Goal: Task Accomplishment & Management: Manage account settings

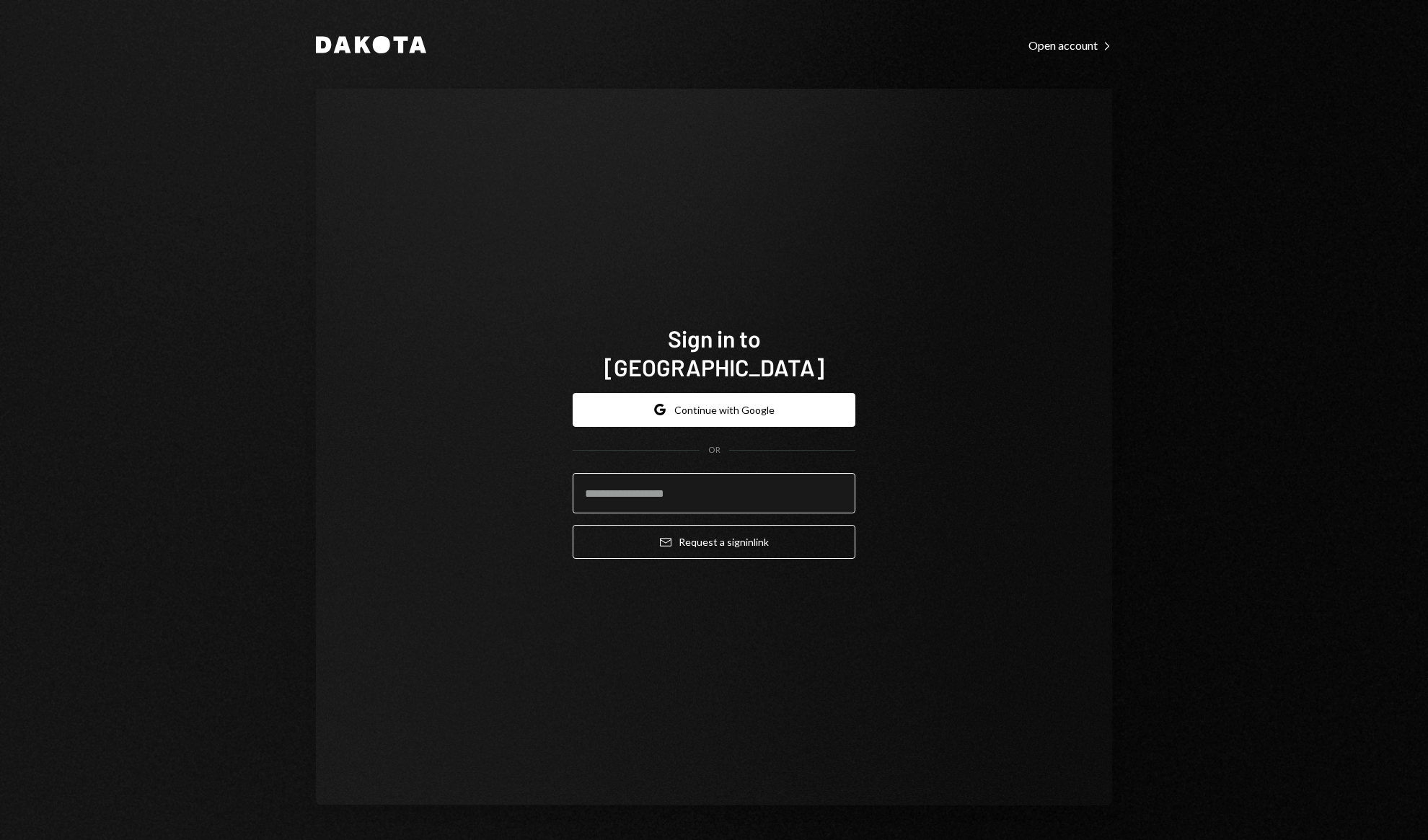
click at [714, 476] on input "email" at bounding box center [714, 493] width 282 height 40
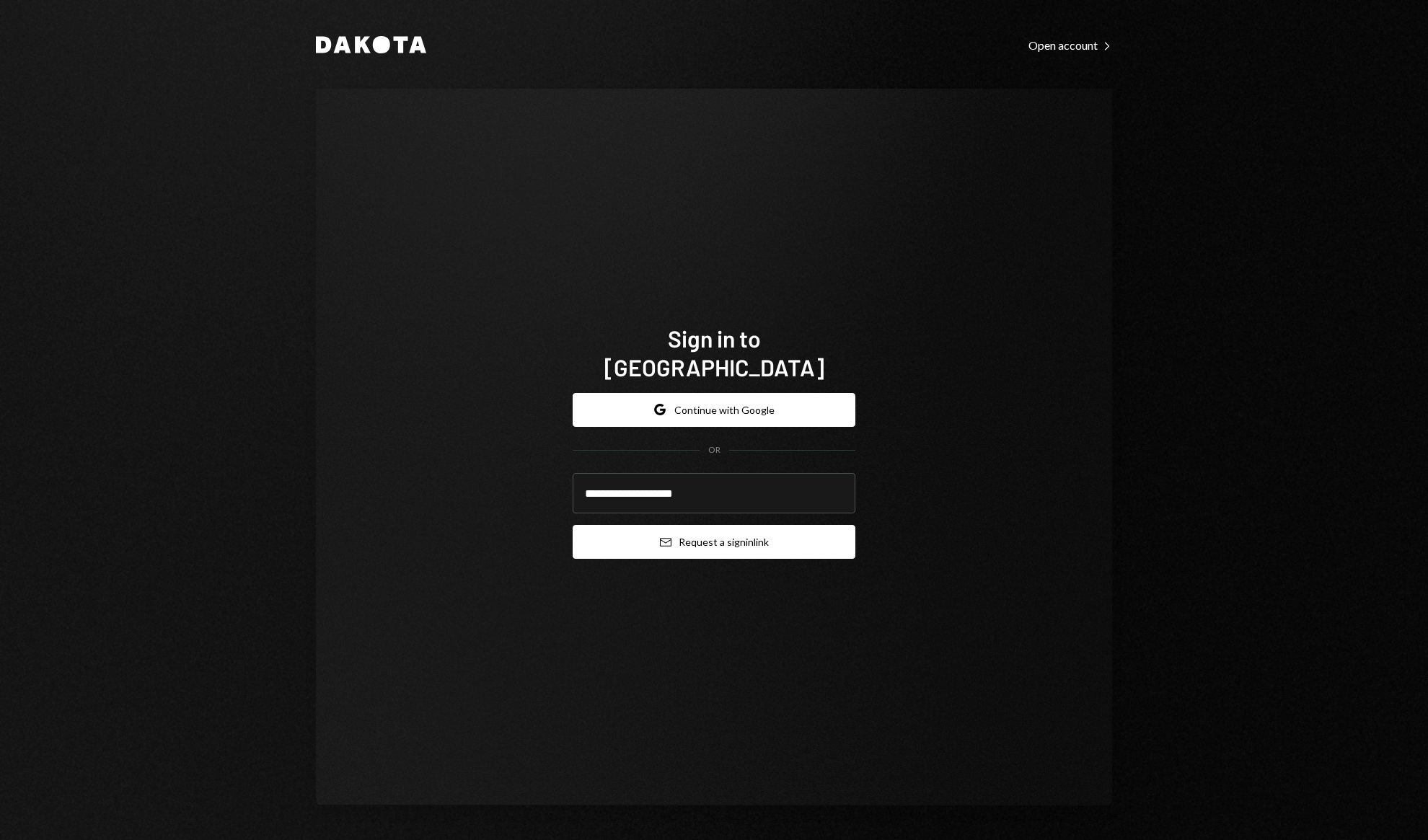
type input "**********"
click at [760, 537] on button "Email Request a sign in link" at bounding box center [714, 542] width 282 height 34
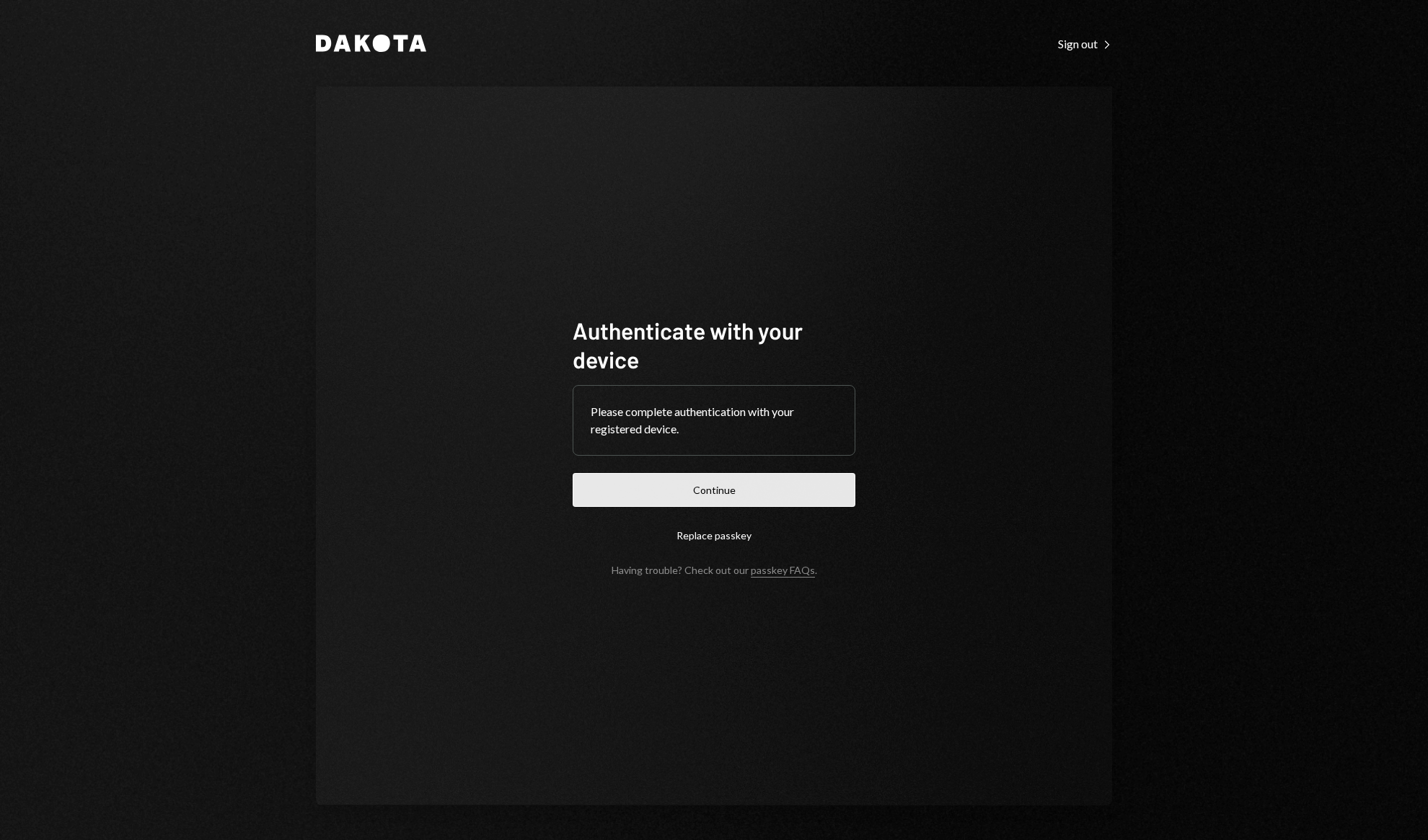
click at [791, 476] on button "Continue" at bounding box center [714, 490] width 282 height 34
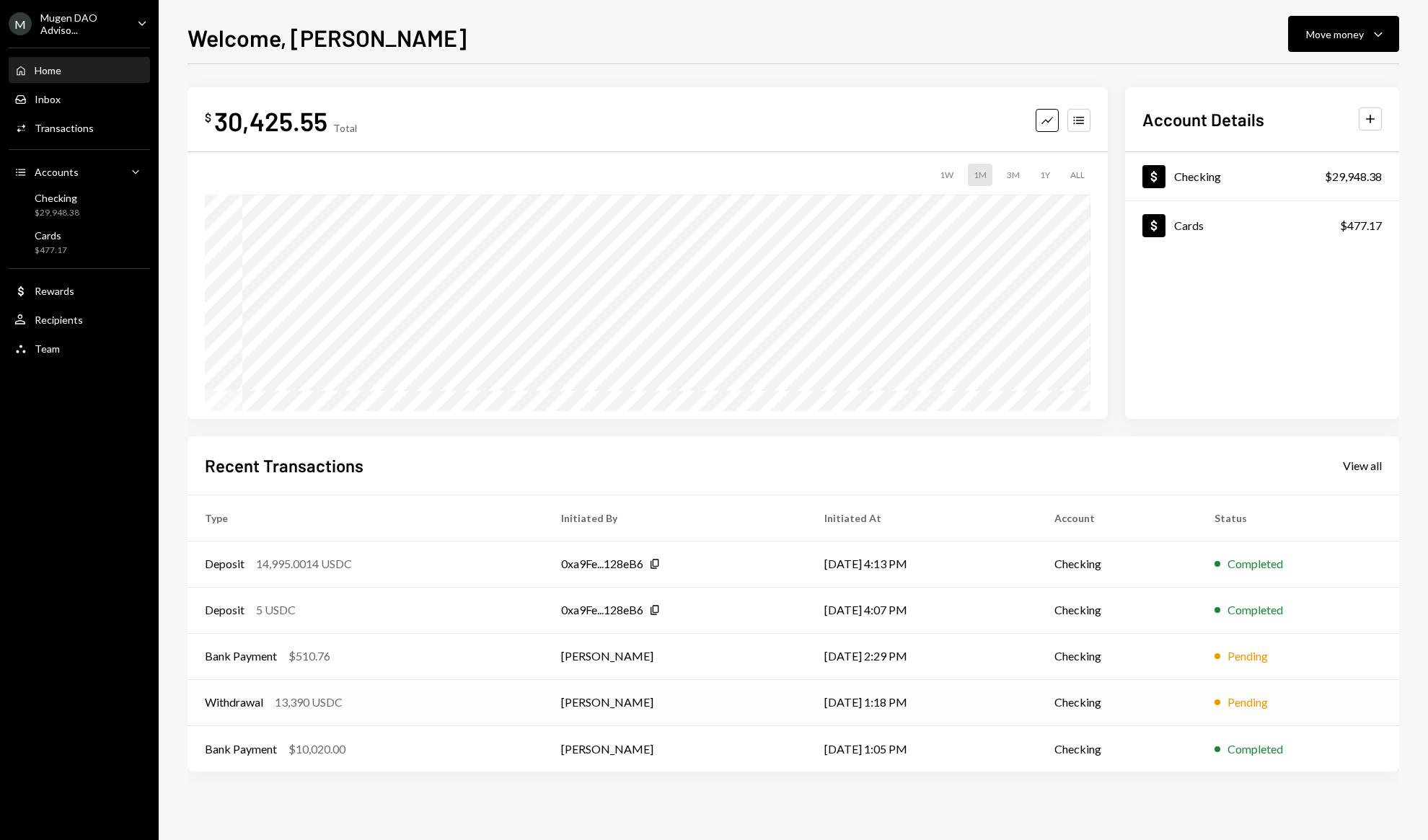
click at [718, 691] on td "[PERSON_NAME]" at bounding box center [675, 702] width 263 height 46
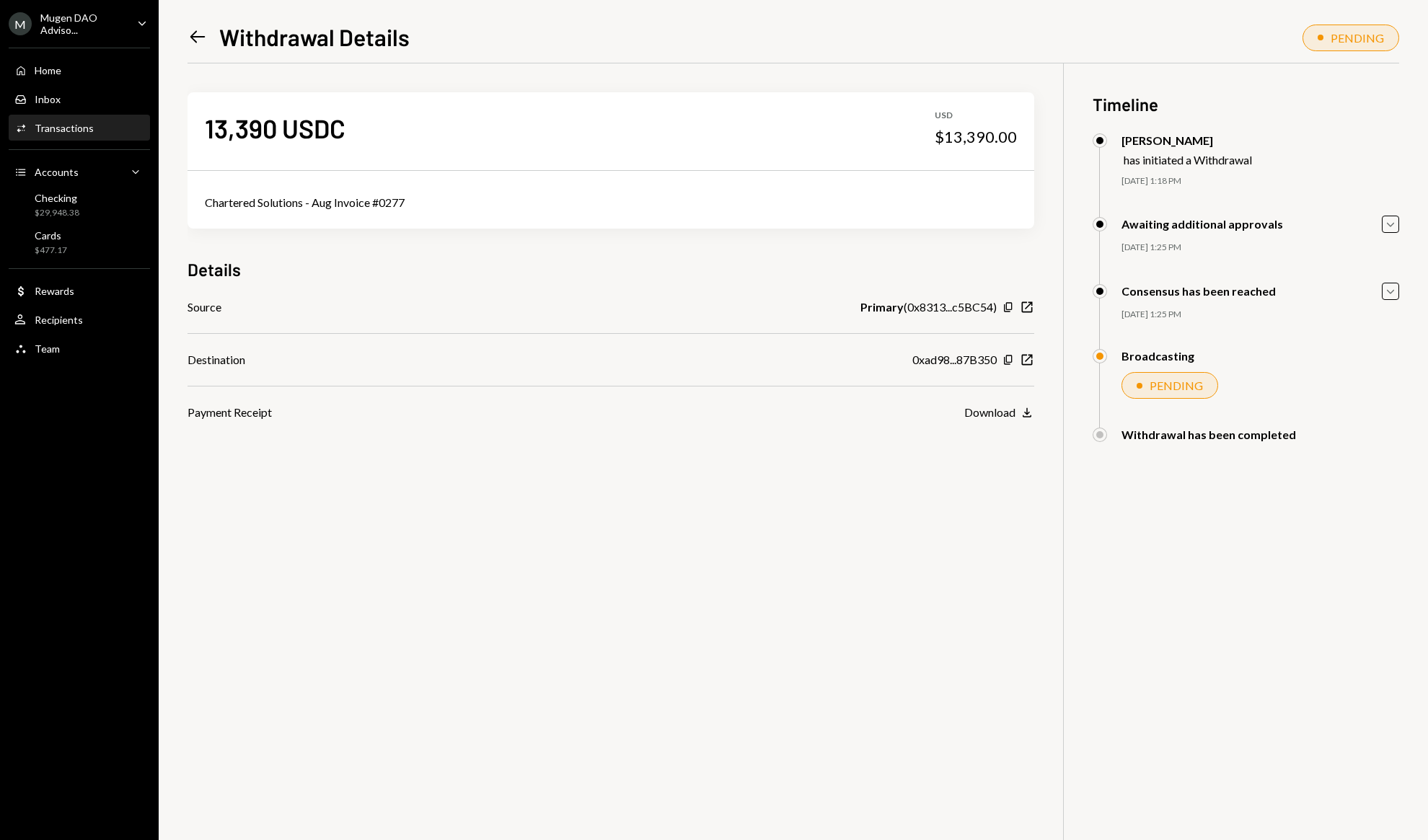
click at [1194, 394] on div "PENDING" at bounding box center [1170, 385] width 96 height 26
click at [1021, 415] on icon "Download" at bounding box center [1027, 412] width 15 height 15
click at [1385, 290] on icon "Caret Down" at bounding box center [1391, 291] width 16 height 16
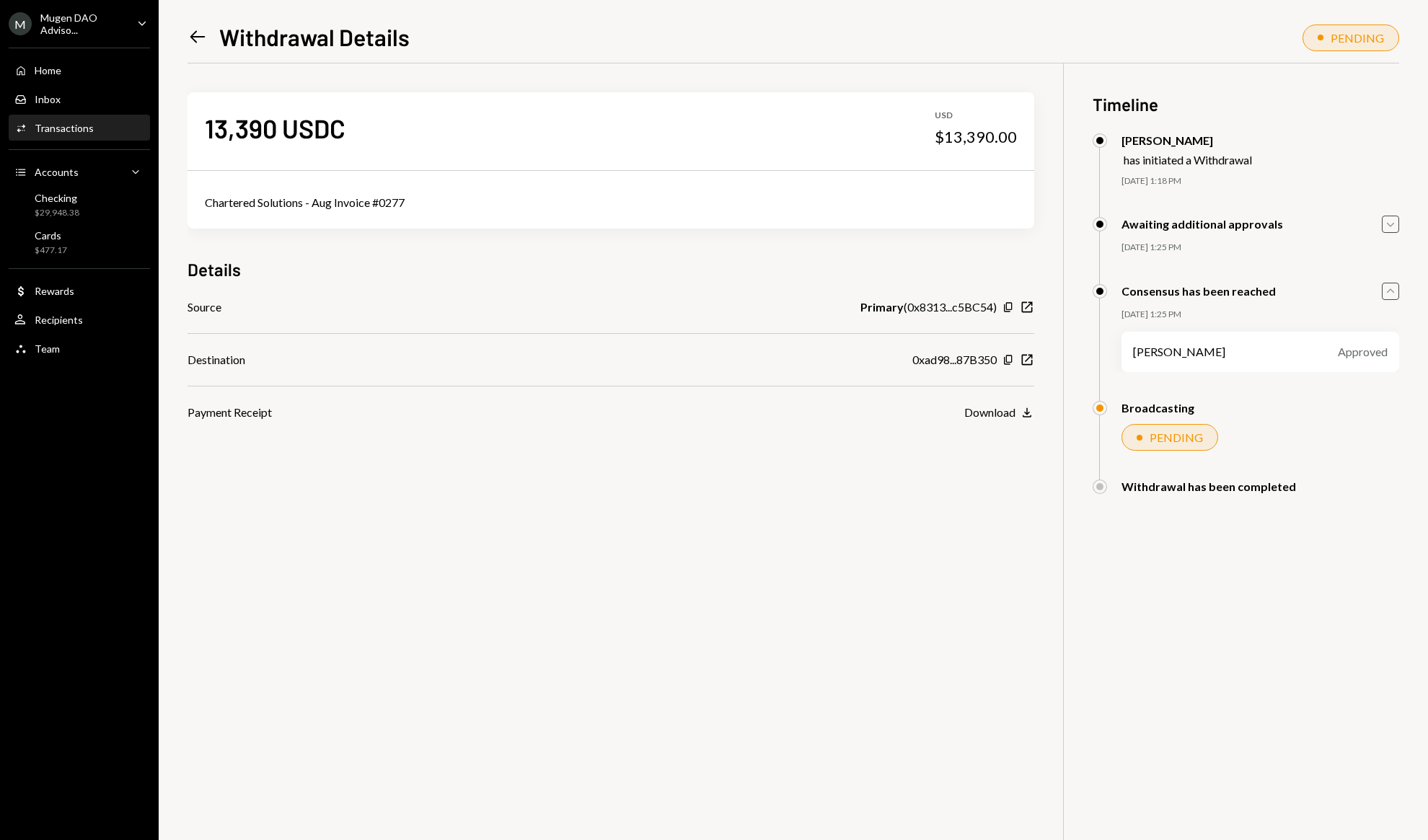
click at [1390, 227] on icon "button" at bounding box center [1390, 225] width 7 height 5
